Goal: Task Accomplishment & Management: Manage account settings

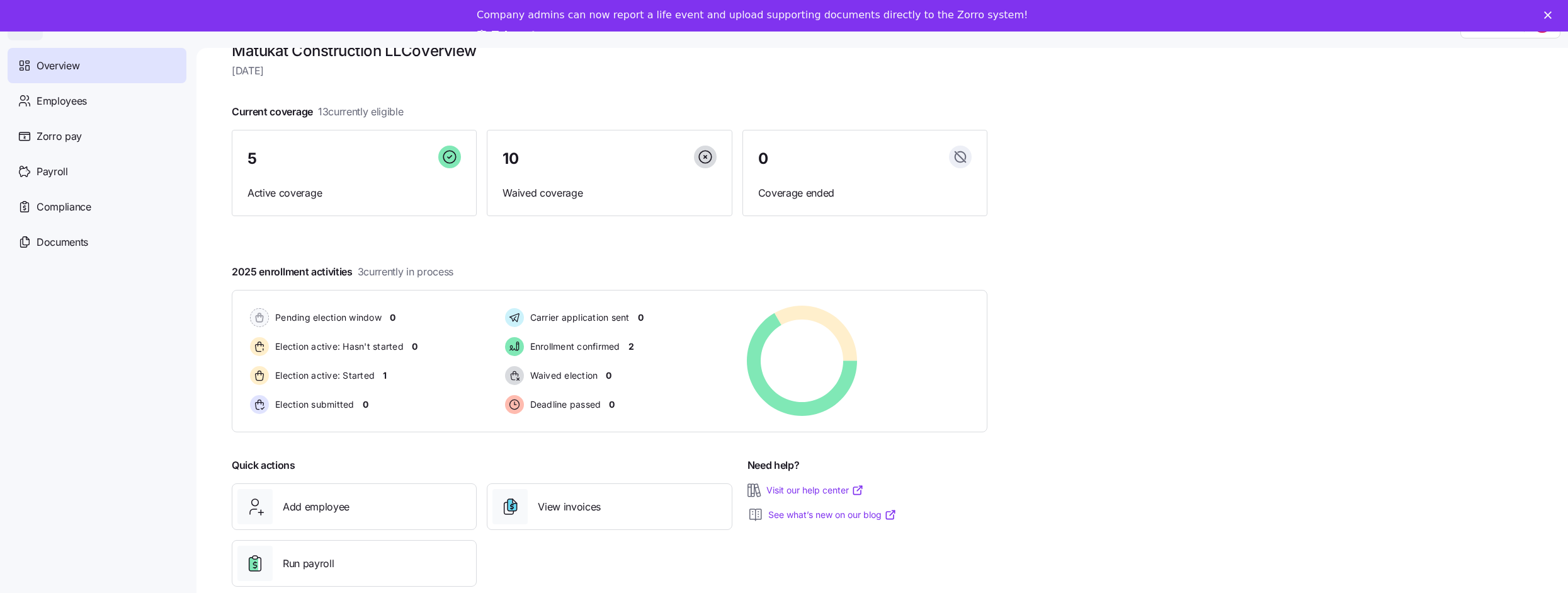
scroll to position [42, 0]
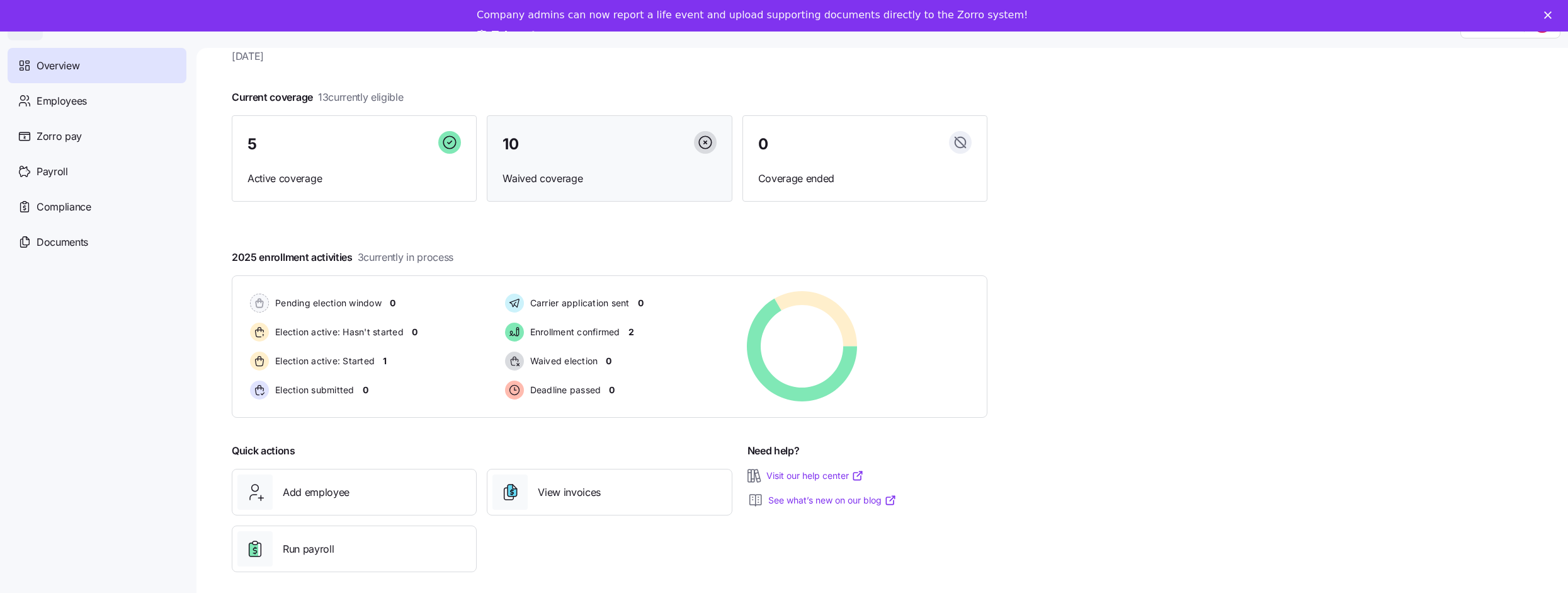
click at [589, 147] on div "10" at bounding box center [609, 145] width 214 height 27
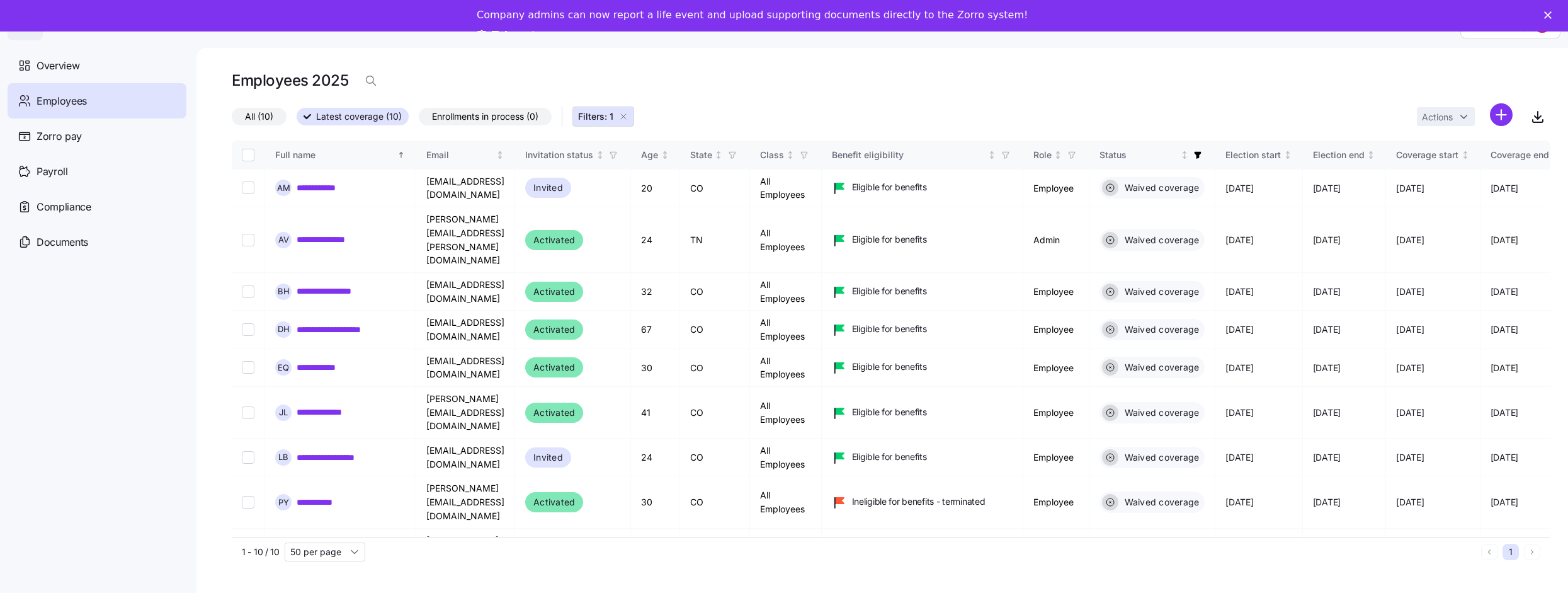
click at [249, 108] on span "All (10)" at bounding box center [259, 116] width 28 height 16
click at [232, 120] on input "All (10)" at bounding box center [232, 120] width 0 height 0
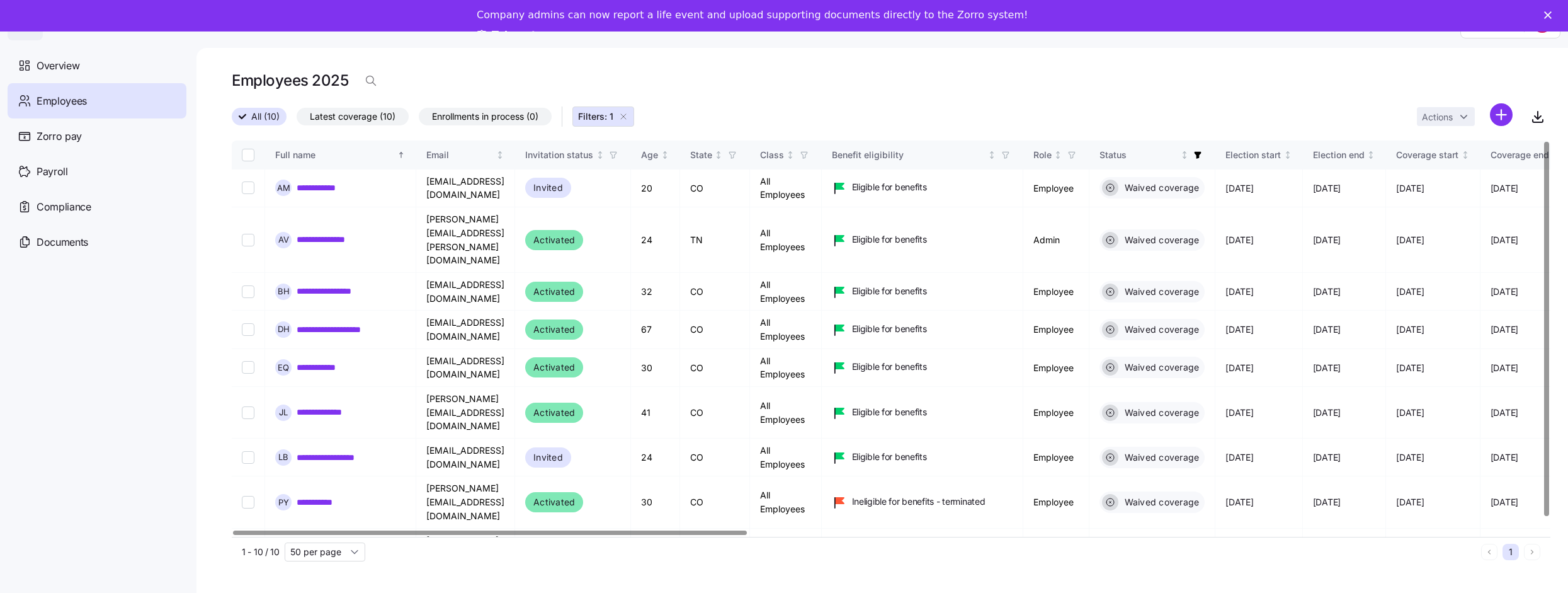
click at [91, 95] on div "Employees" at bounding box center [96, 100] width 179 height 35
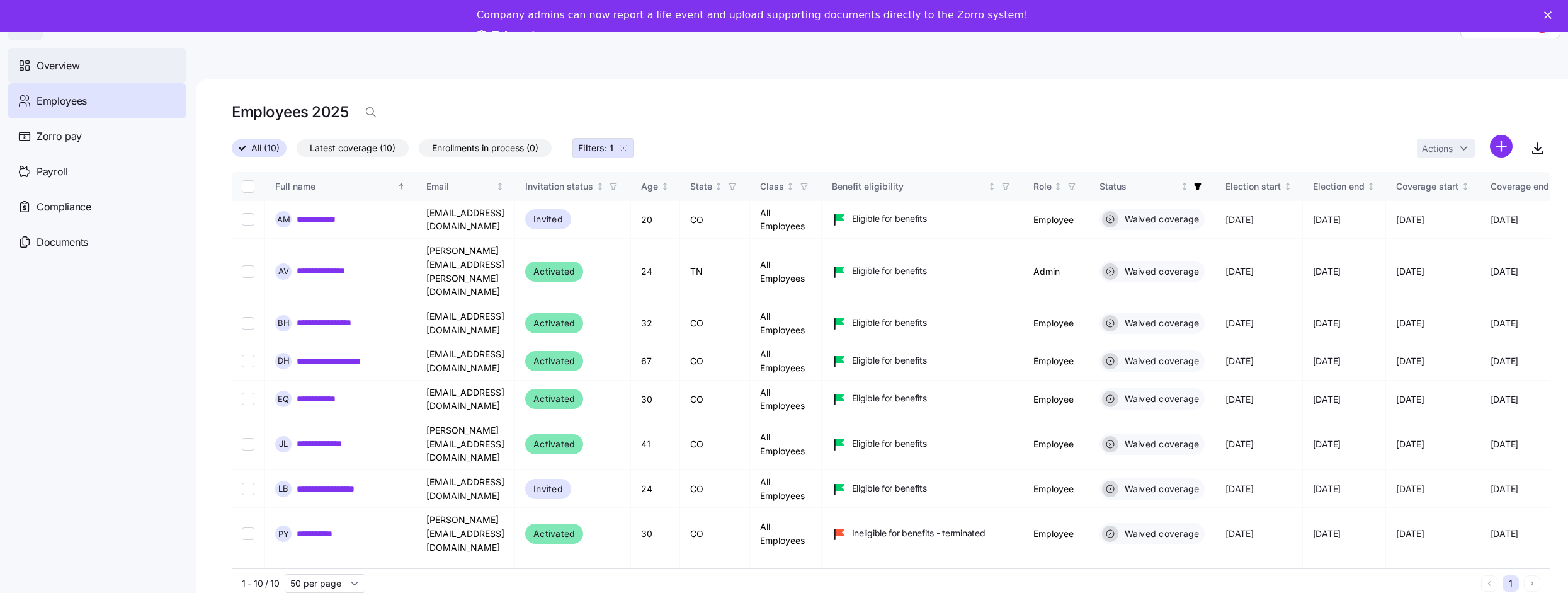
click at [81, 75] on div "Overview" at bounding box center [96, 65] width 179 height 35
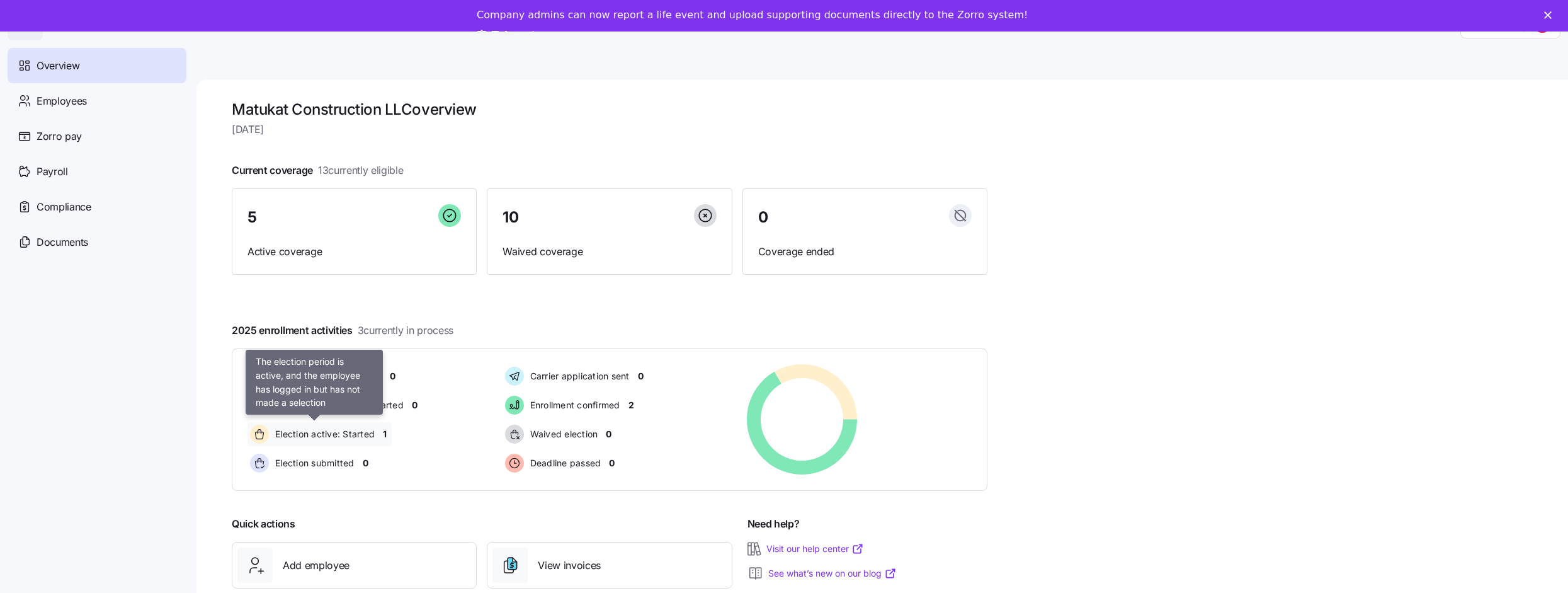
click at [356, 433] on span "Election active: Started" at bounding box center [324, 435] width 104 height 13
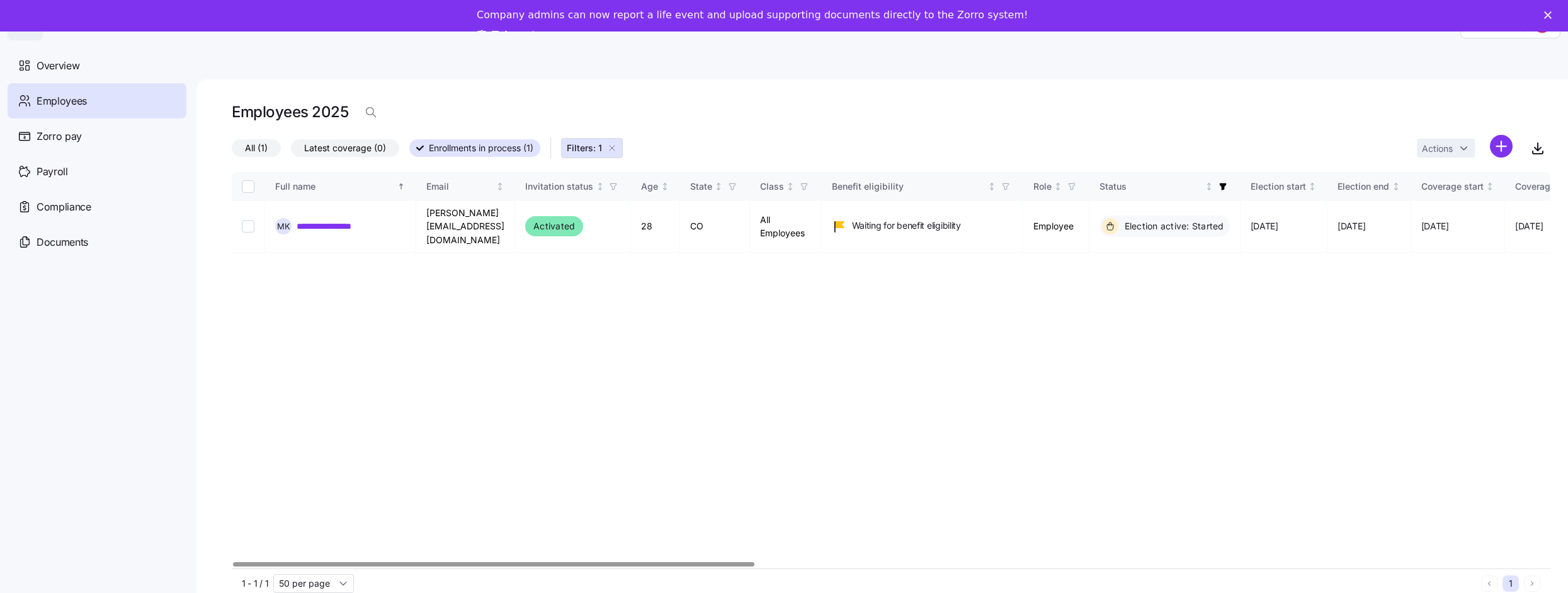
click at [65, 105] on span "Employees" at bounding box center [61, 101] width 50 height 15
click at [51, 70] on span "Overview" at bounding box center [57, 65] width 43 height 15
